Goal: Task Accomplishment & Management: Manage account settings

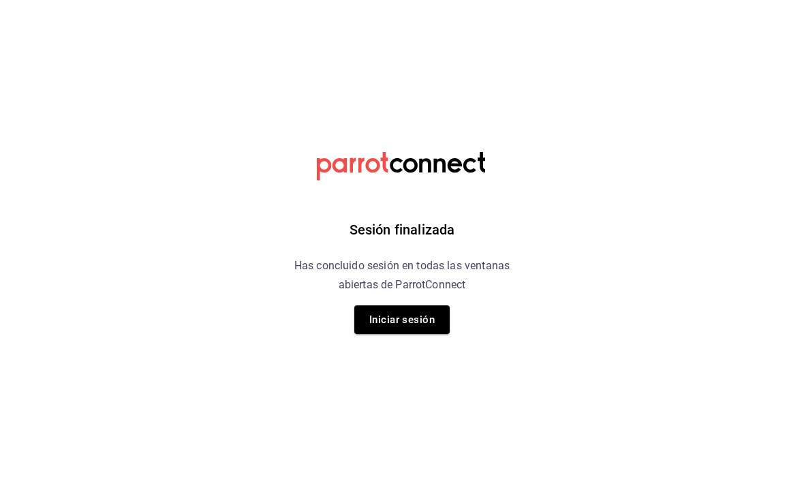
click at [406, 314] on button "Iniciar sesión" at bounding box center [401, 319] width 95 height 29
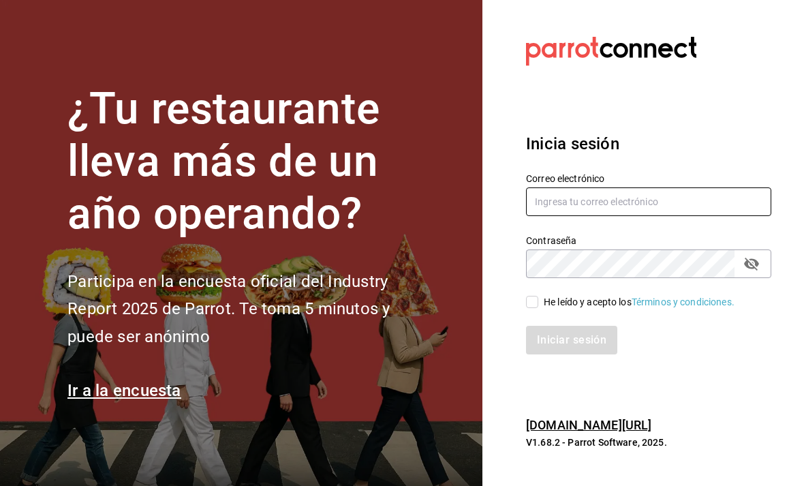
click at [582, 216] on input "text" at bounding box center [648, 201] width 245 height 29
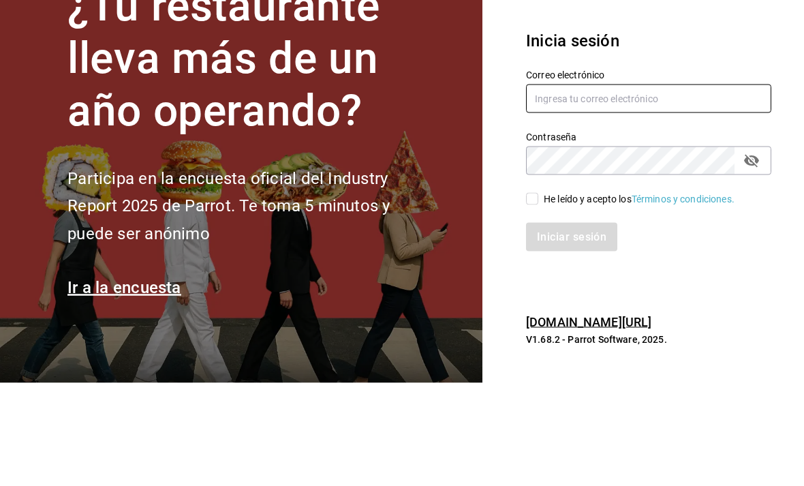
type input "[EMAIL_ADDRESS][PERSON_NAME][DOMAIN_NAME]"
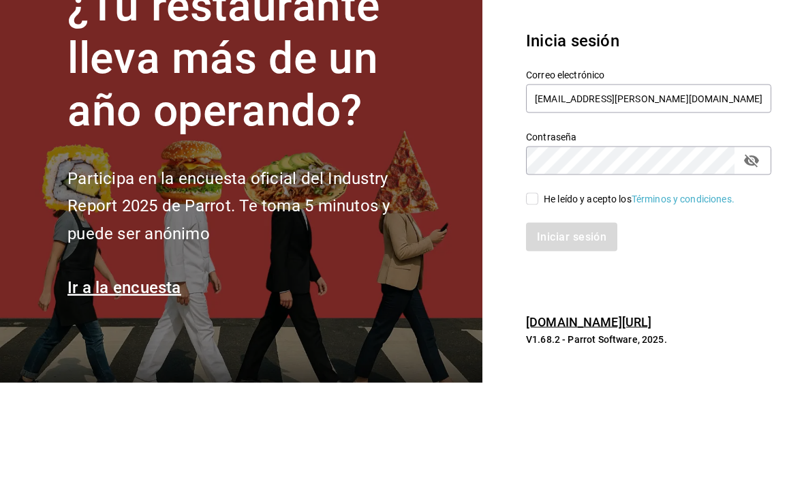
scroll to position [44, 0]
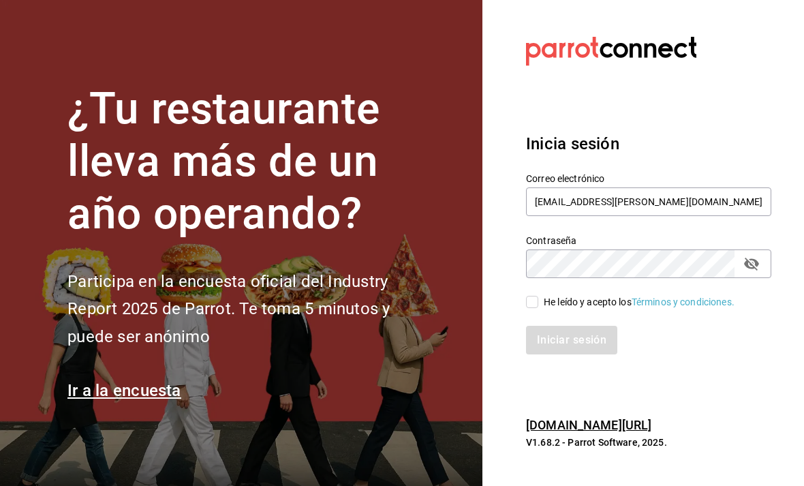
click at [536, 296] on input "He leído y acepto los Términos y condiciones." at bounding box center [532, 302] width 12 height 12
checkbox input "true"
click at [587, 326] on button "Iniciar sesión" at bounding box center [572, 340] width 93 height 29
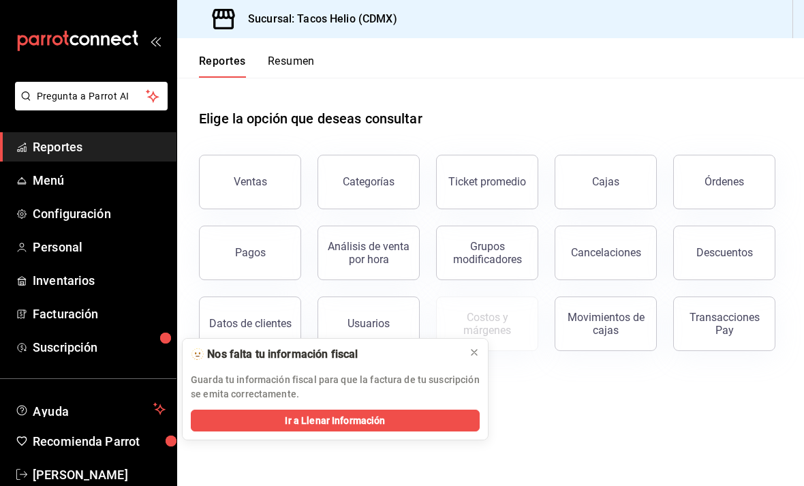
click at [268, 192] on button "Ventas" at bounding box center [250, 182] width 102 height 55
